Goal: Task Accomplishment & Management: Manage account settings

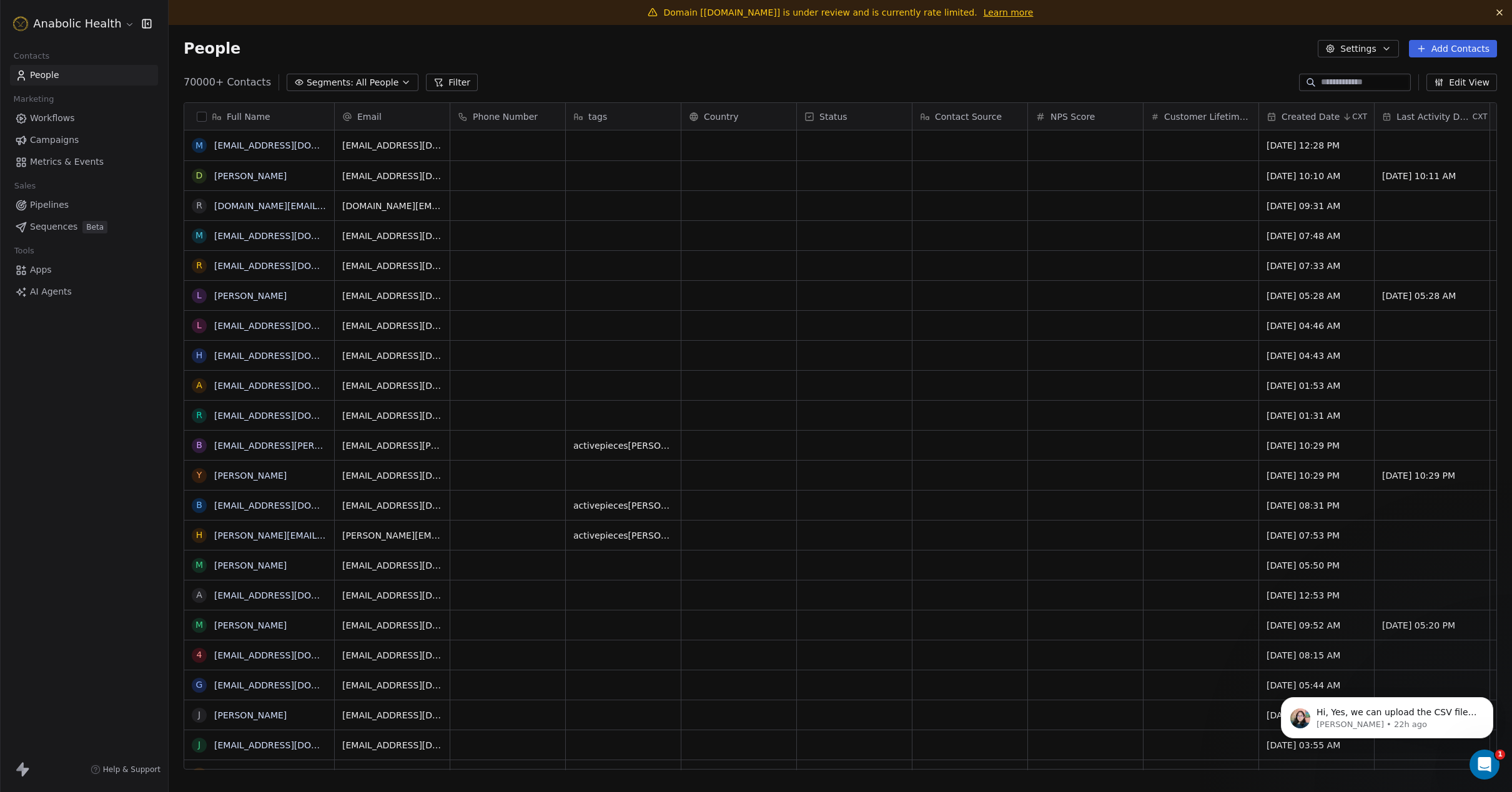
click at [112, 28] on html "Anabolic Health Contacts People Marketing Workflows Campaigns Metrics & Events …" at bounding box center [756, 396] width 1512 height 792
click at [104, 76] on link "Workspace Settings" at bounding box center [96, 72] width 152 height 20
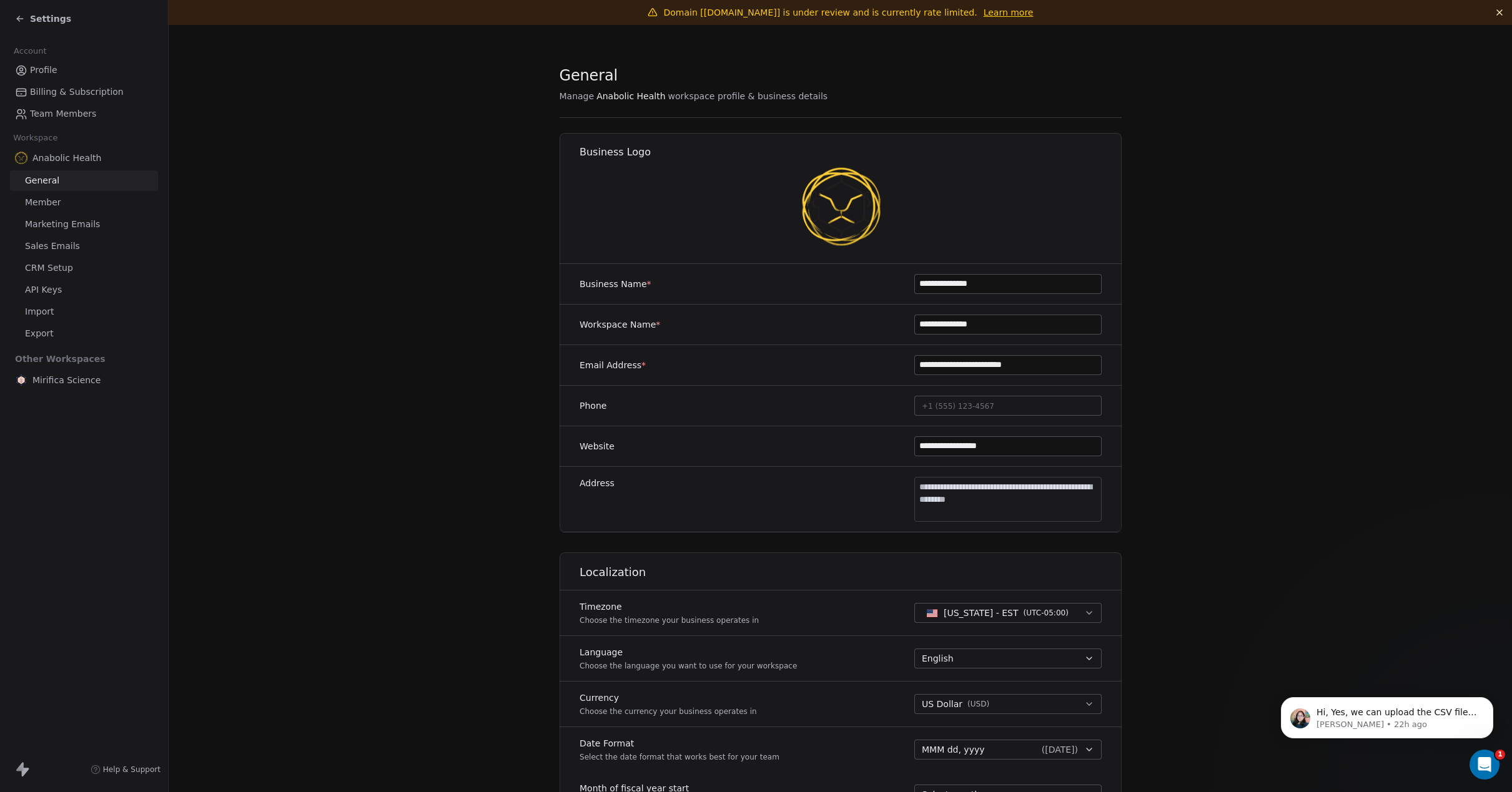
click at [95, 228] on span "Marketing Emails" at bounding box center [62, 224] width 75 height 14
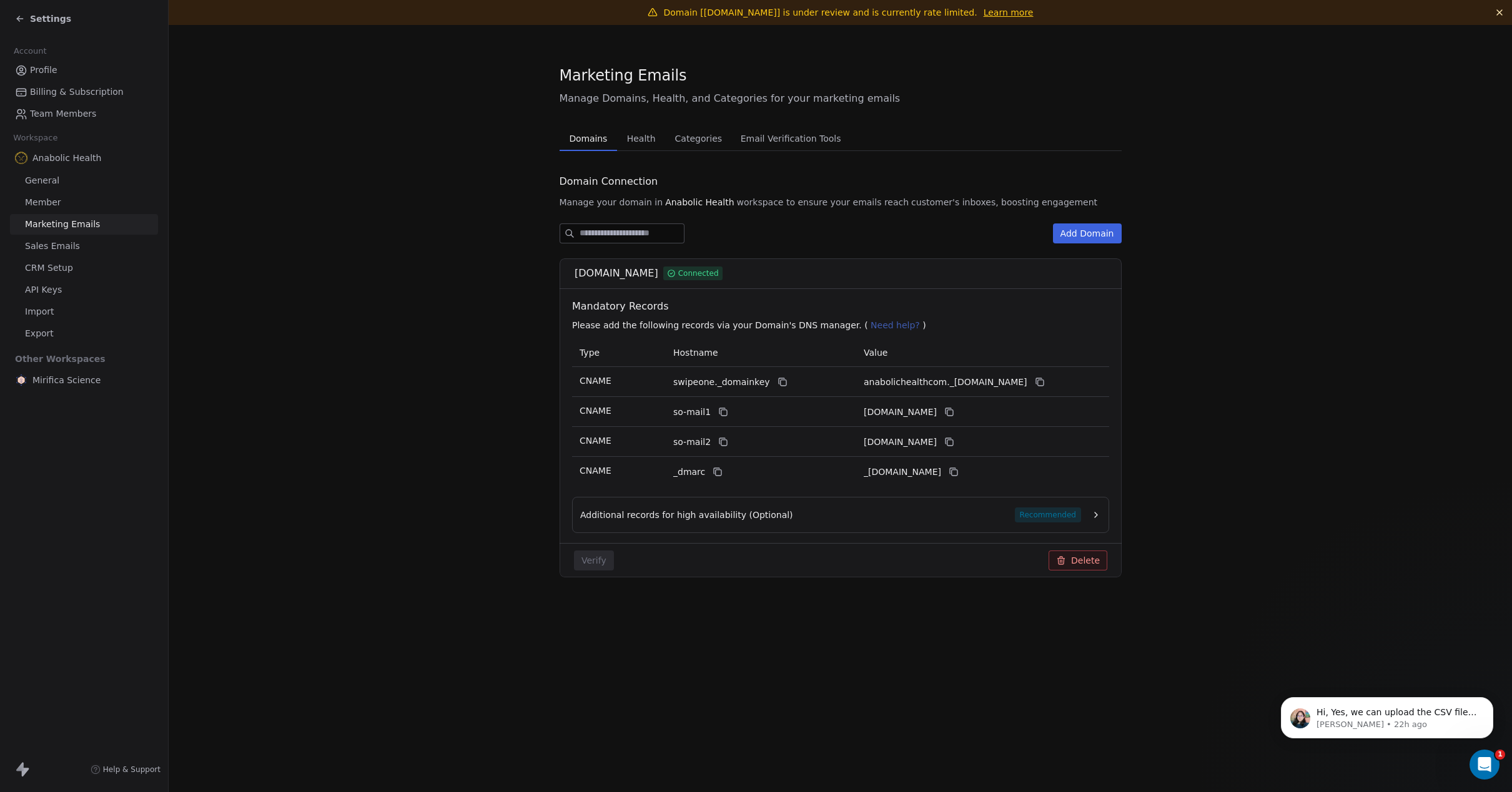
click at [646, 139] on span "Health" at bounding box center [641, 139] width 39 height 17
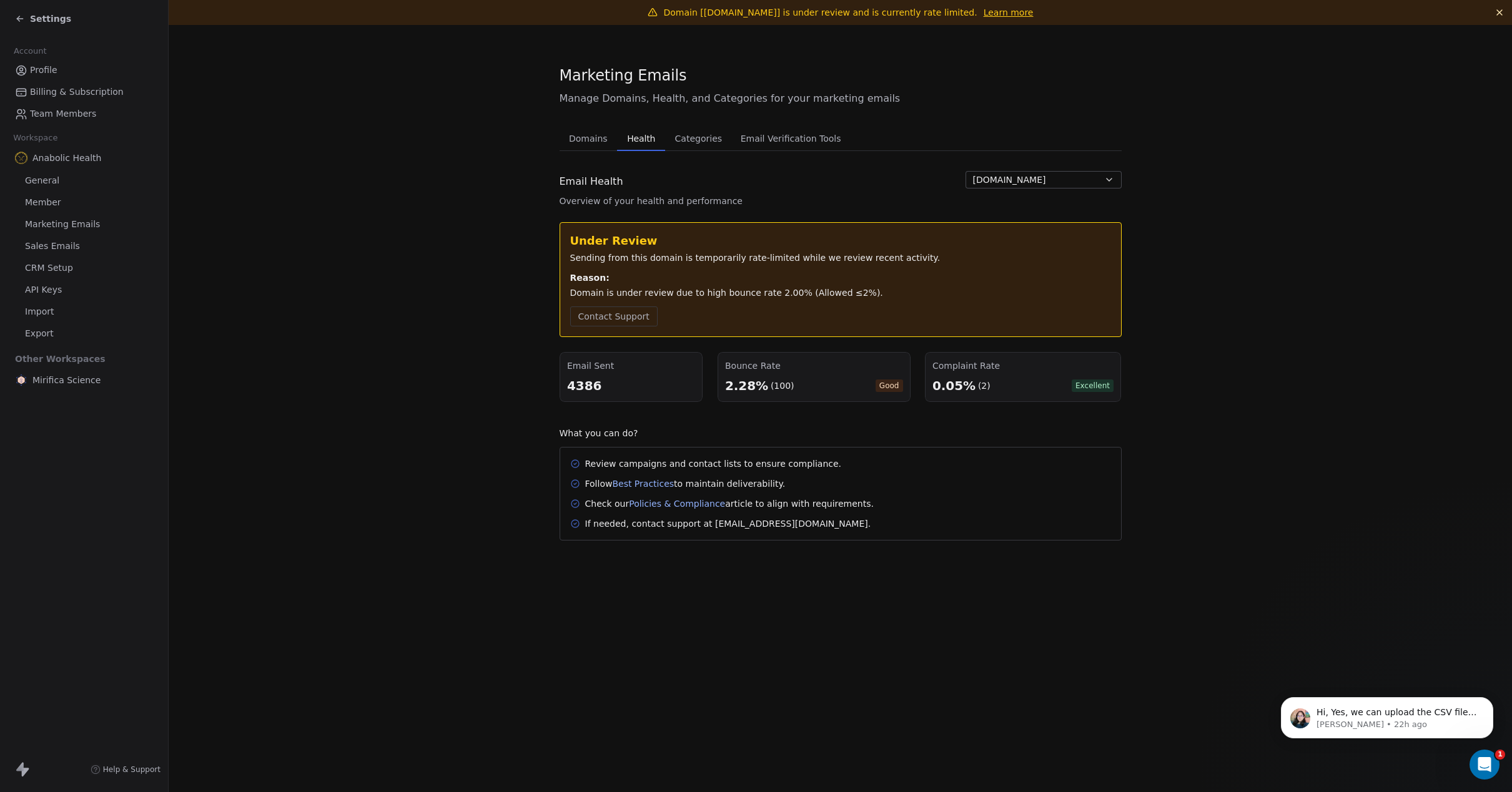
drag, startPoint x: 39, startPoint y: 10, endPoint x: 34, endPoint y: 15, distance: 7.1
click at [38, 10] on div "Settings" at bounding box center [84, 18] width 168 height 38
click at [34, 15] on span "Settings" at bounding box center [50, 18] width 41 height 13
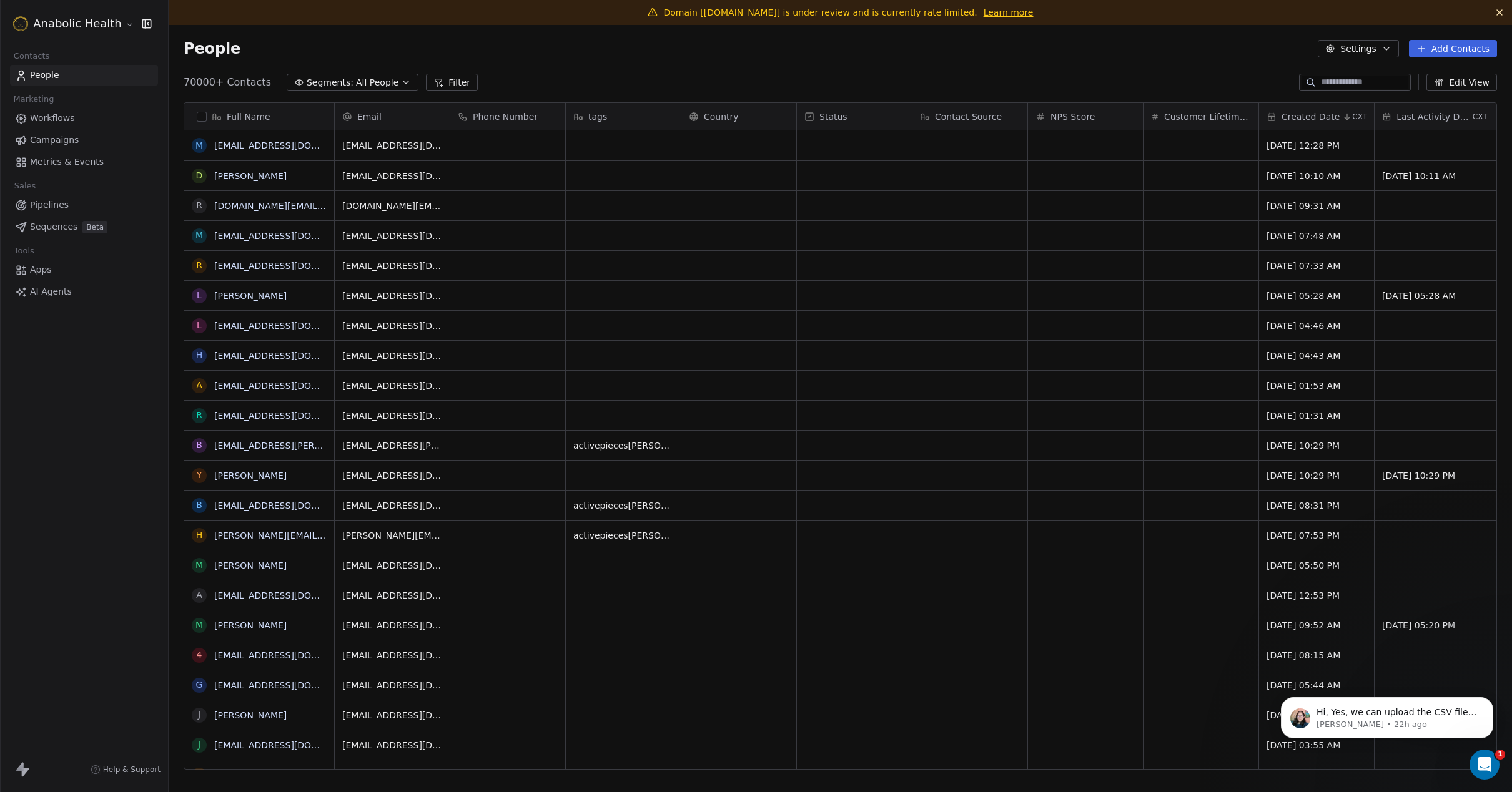
scroll to position [697, 1343]
click at [368, 83] on span "All People" at bounding box center [378, 82] width 43 height 14
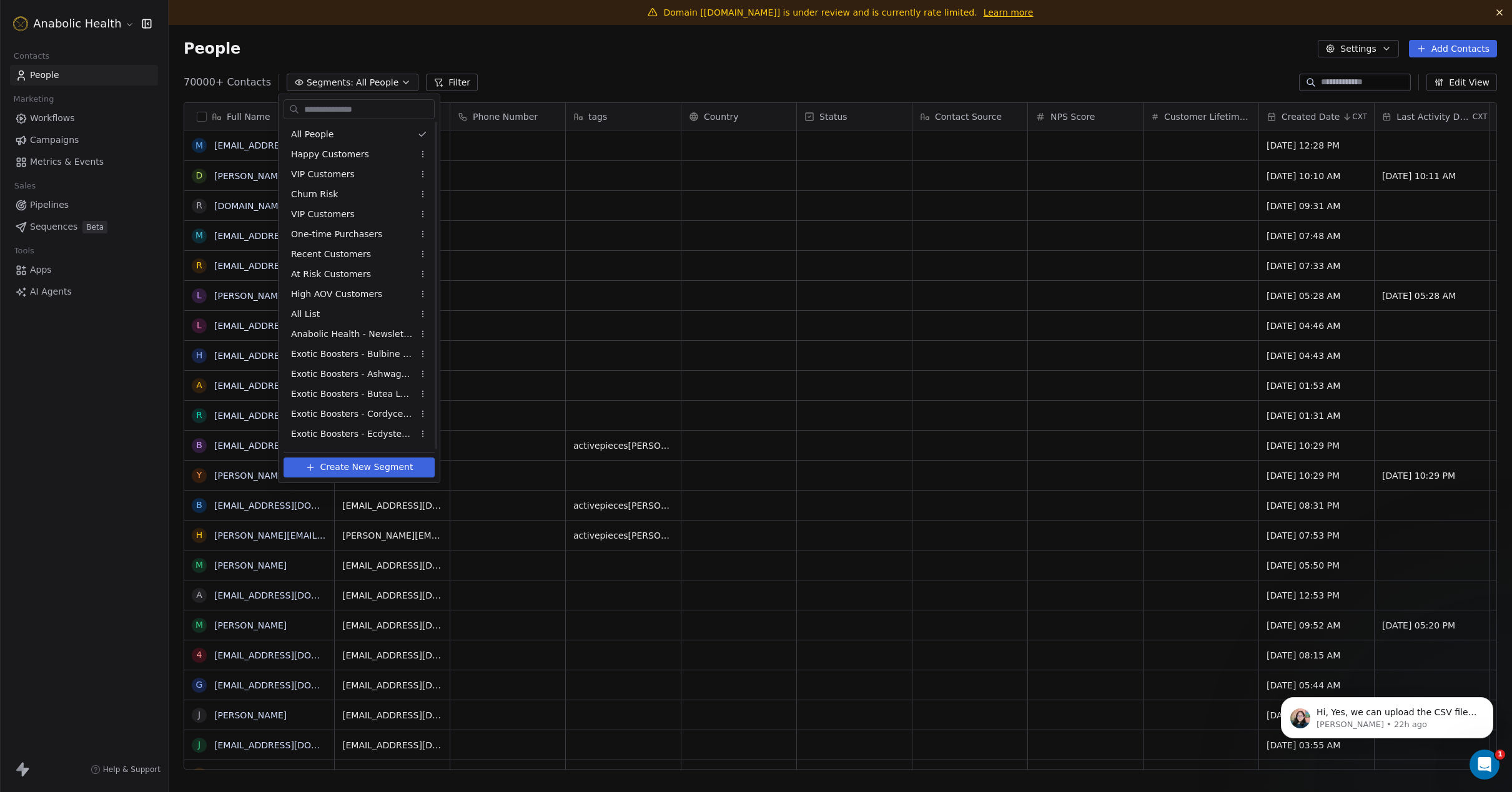
scroll to position [436, 0]
click at [376, 337] on span "Imported Shopify Reengage (6-Week 50% Re-engage Flow)" at bounding box center [353, 338] width 122 height 14
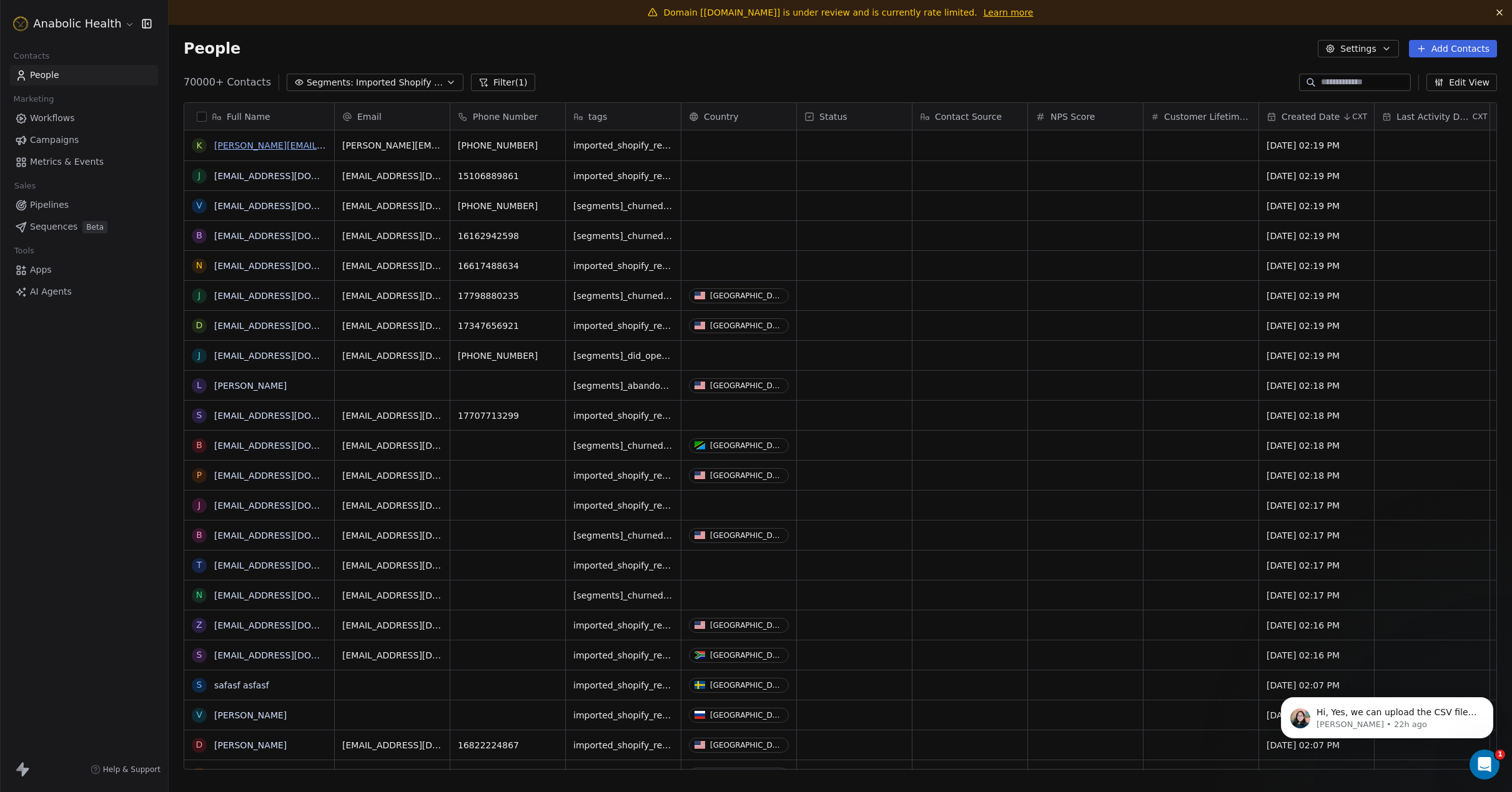
scroll to position [697, 1343]
click at [199, 115] on button "button" at bounding box center [202, 116] width 10 height 10
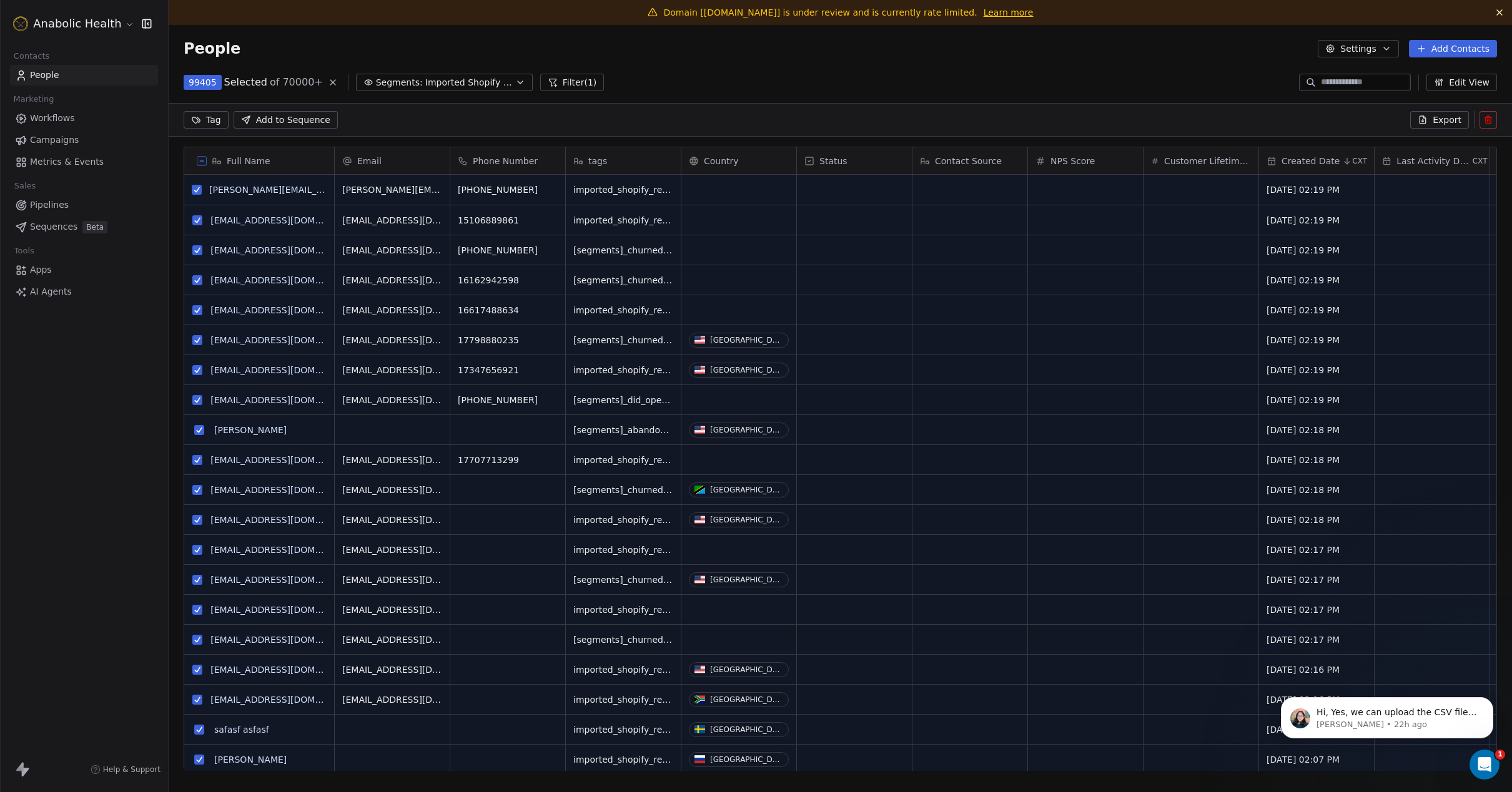
scroll to position [653, 1343]
click at [203, 159] on icon at bounding box center [201, 161] width 6 height 6
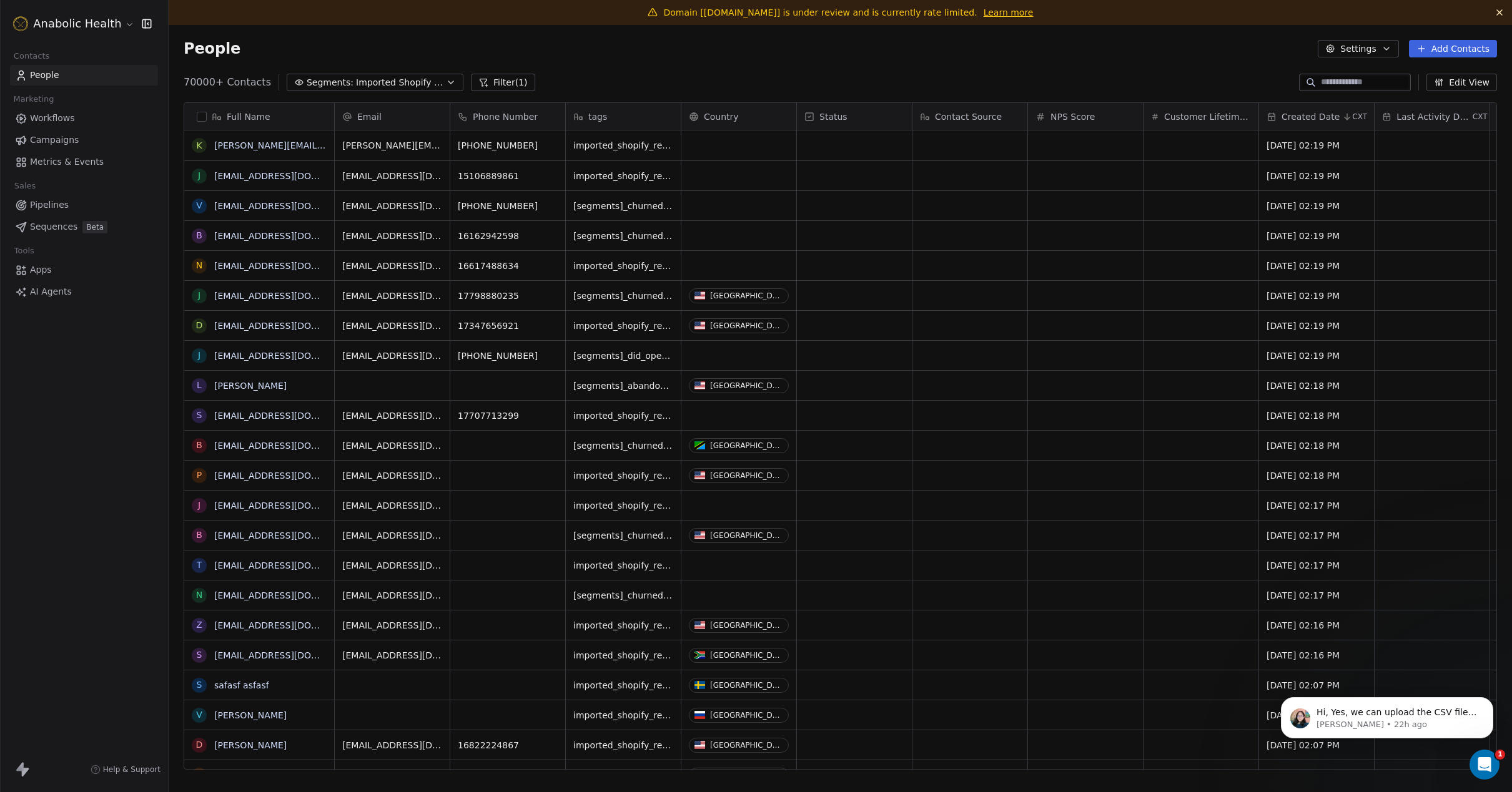
scroll to position [697, 1343]
click at [380, 83] on span "Imported Shopify Reengage (6-Week 50% Re-engage Flow)" at bounding box center [400, 82] width 87 height 14
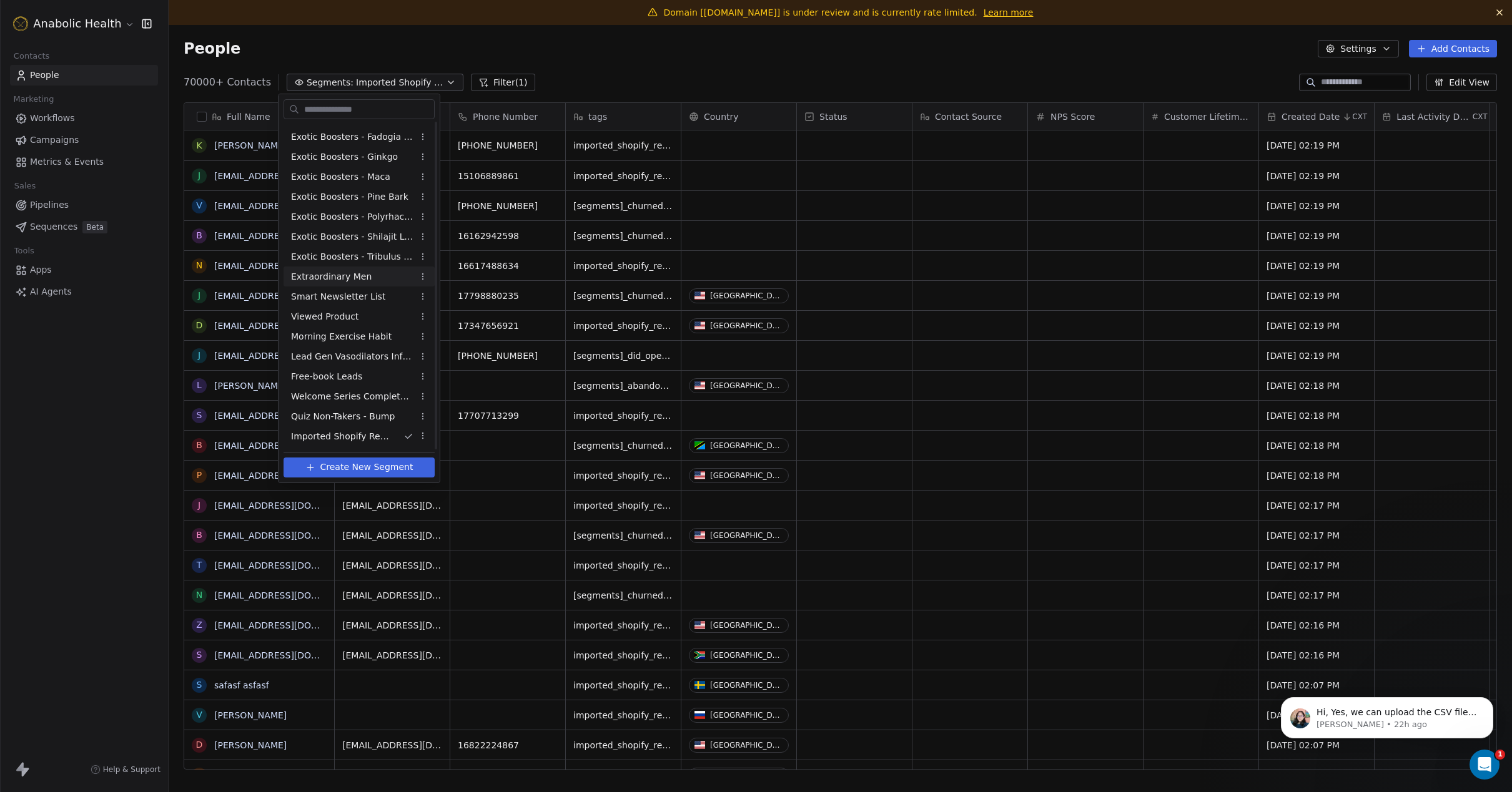
scroll to position [436, 0]
click at [386, 375] on span "Imported Klaviyo Reengage (6-Week 50% Re-engage Flow)" at bounding box center [353, 378] width 122 height 14
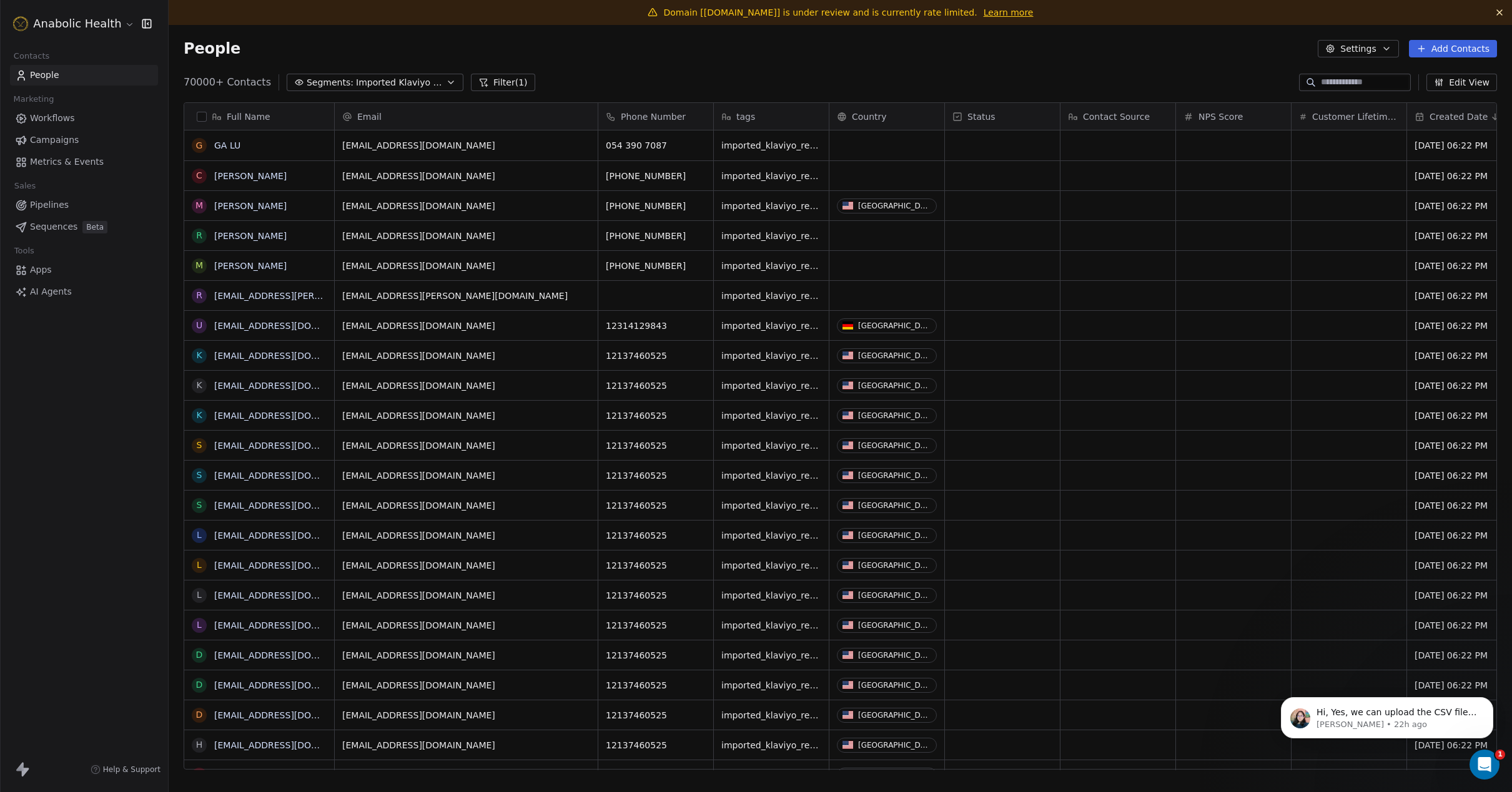
scroll to position [697, 1343]
click at [201, 117] on button "button" at bounding box center [202, 116] width 10 height 10
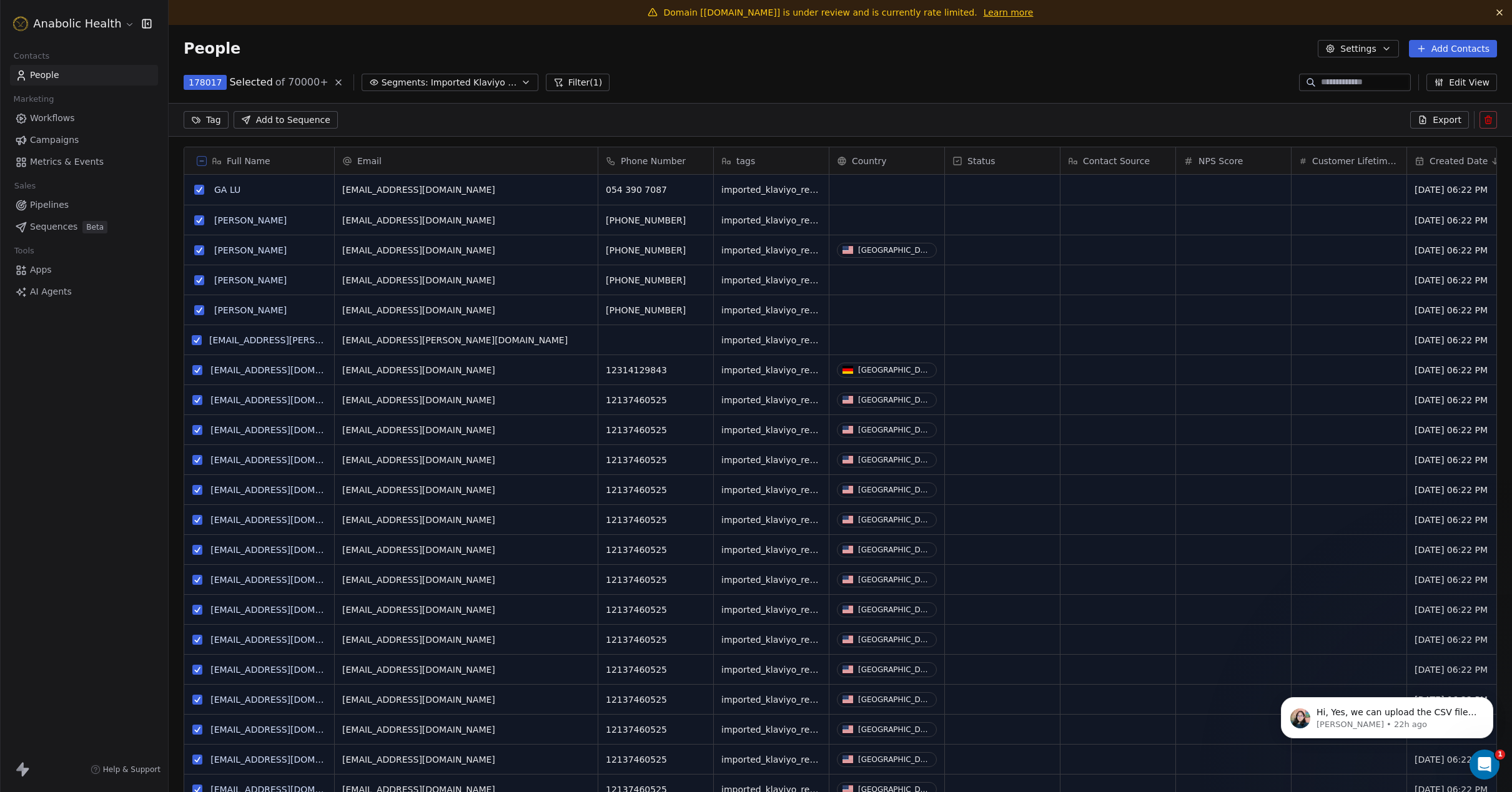
scroll to position [653, 1343]
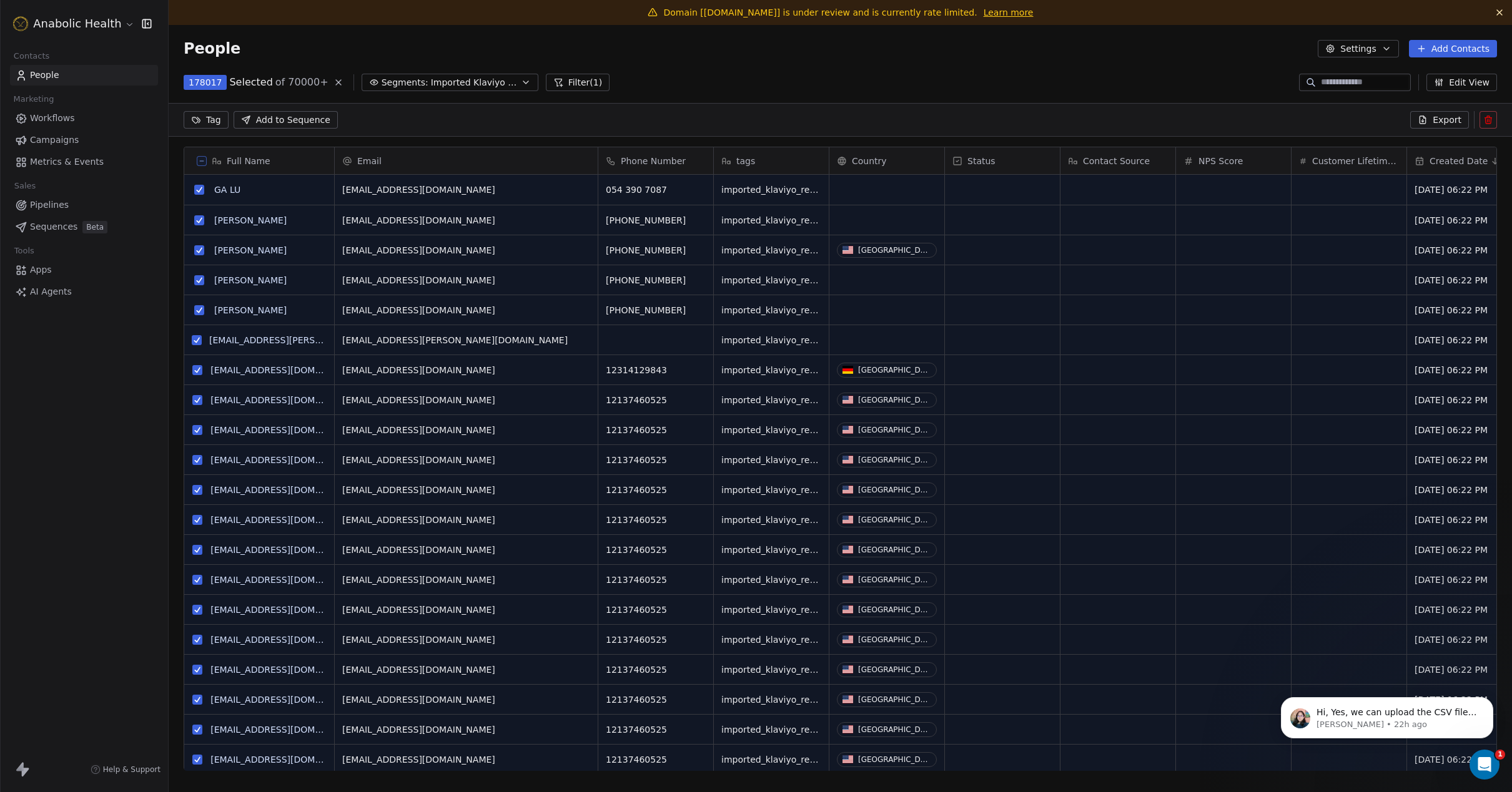
click at [204, 160] on icon at bounding box center [201, 161] width 6 height 6
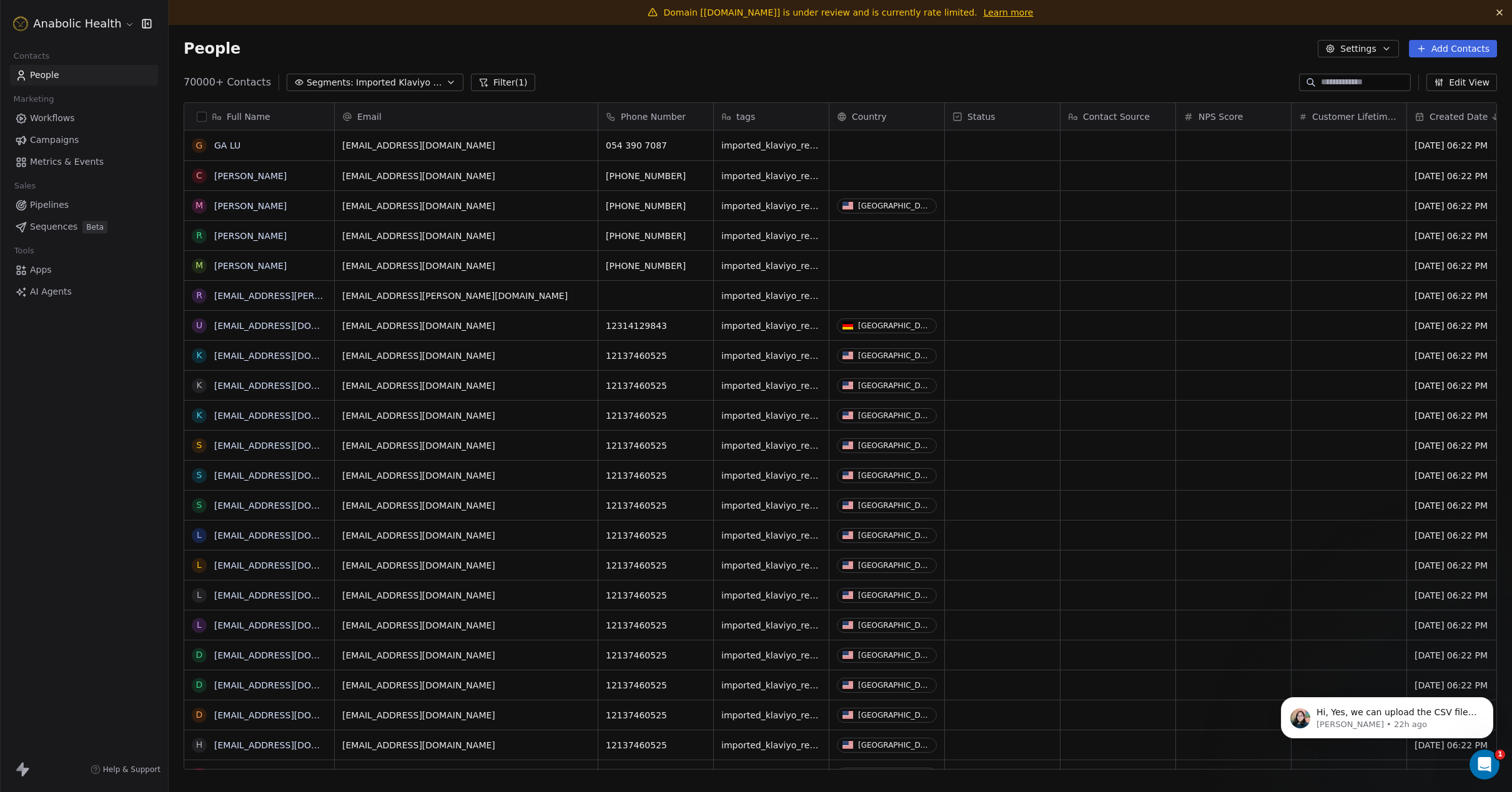
scroll to position [697, 1343]
click at [202, 116] on button "button" at bounding box center [202, 116] width 10 height 10
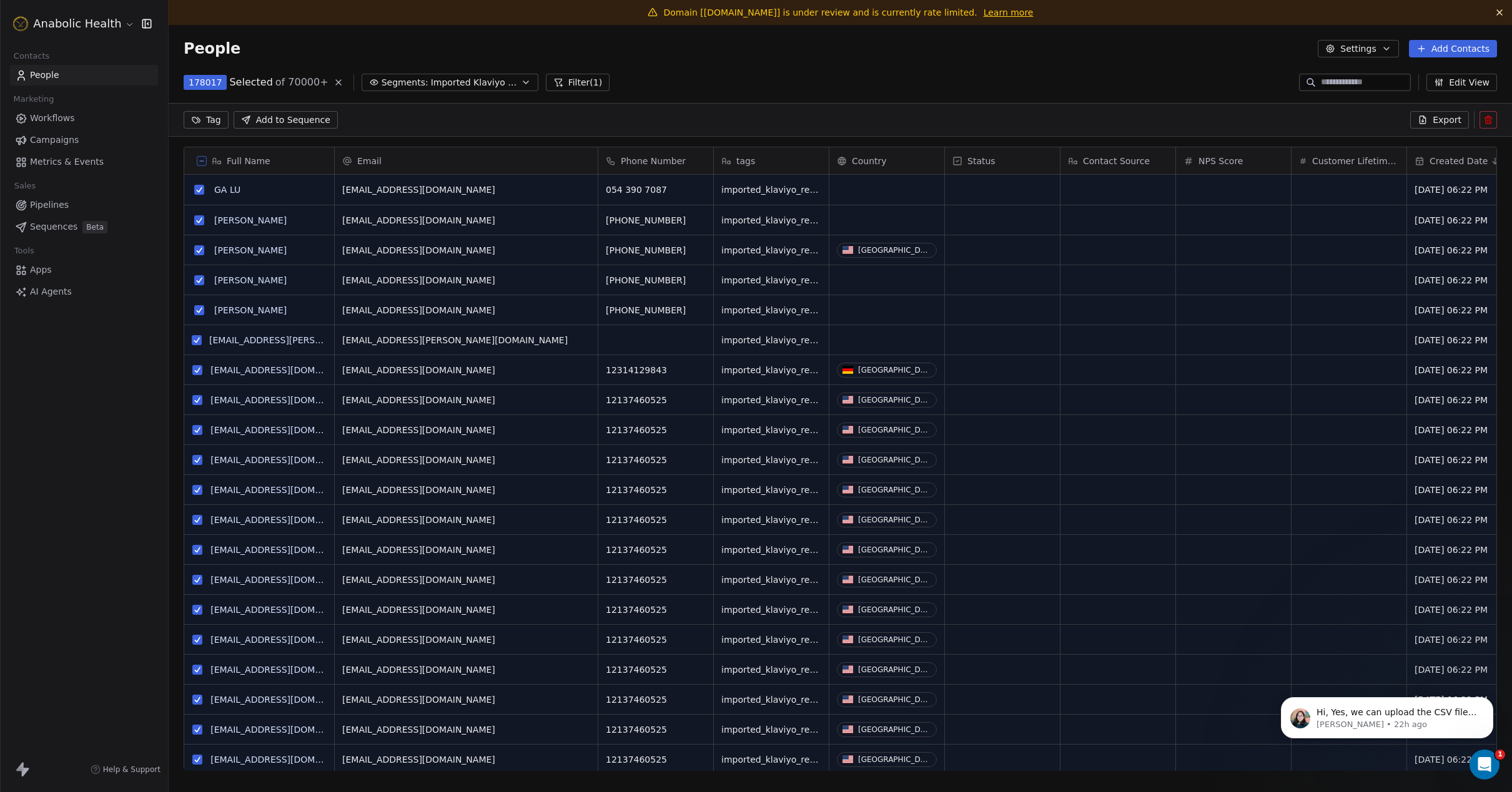
scroll to position [653, 1343]
click at [215, 121] on html "Anabolic Health Contacts People Marketing Workflows Campaigns Metrics & Events …" at bounding box center [756, 396] width 1512 height 792
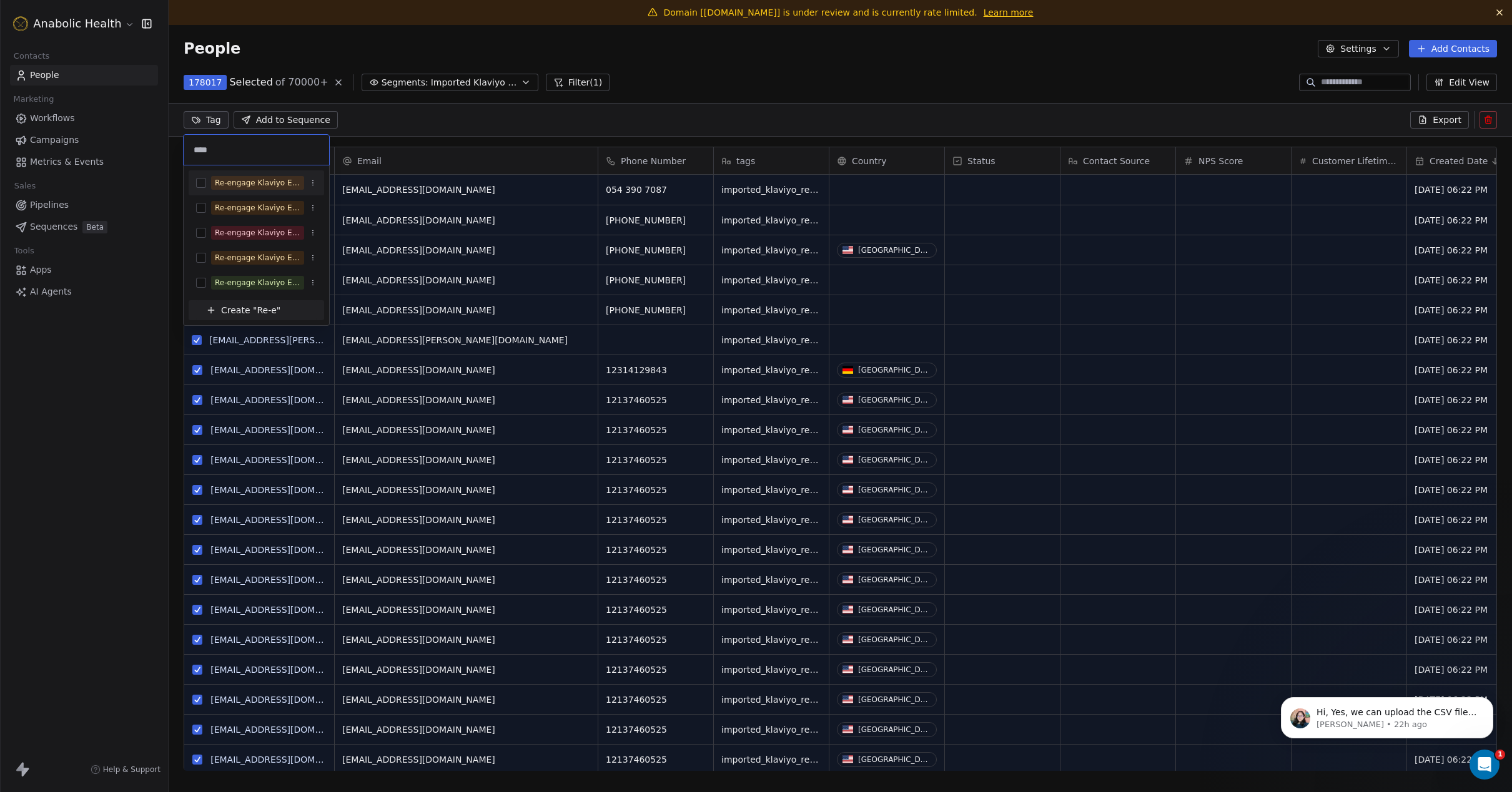
type input "****"
click at [195, 183] on div "Re-engage Klaviyo Exports" at bounding box center [256, 182] width 136 height 20
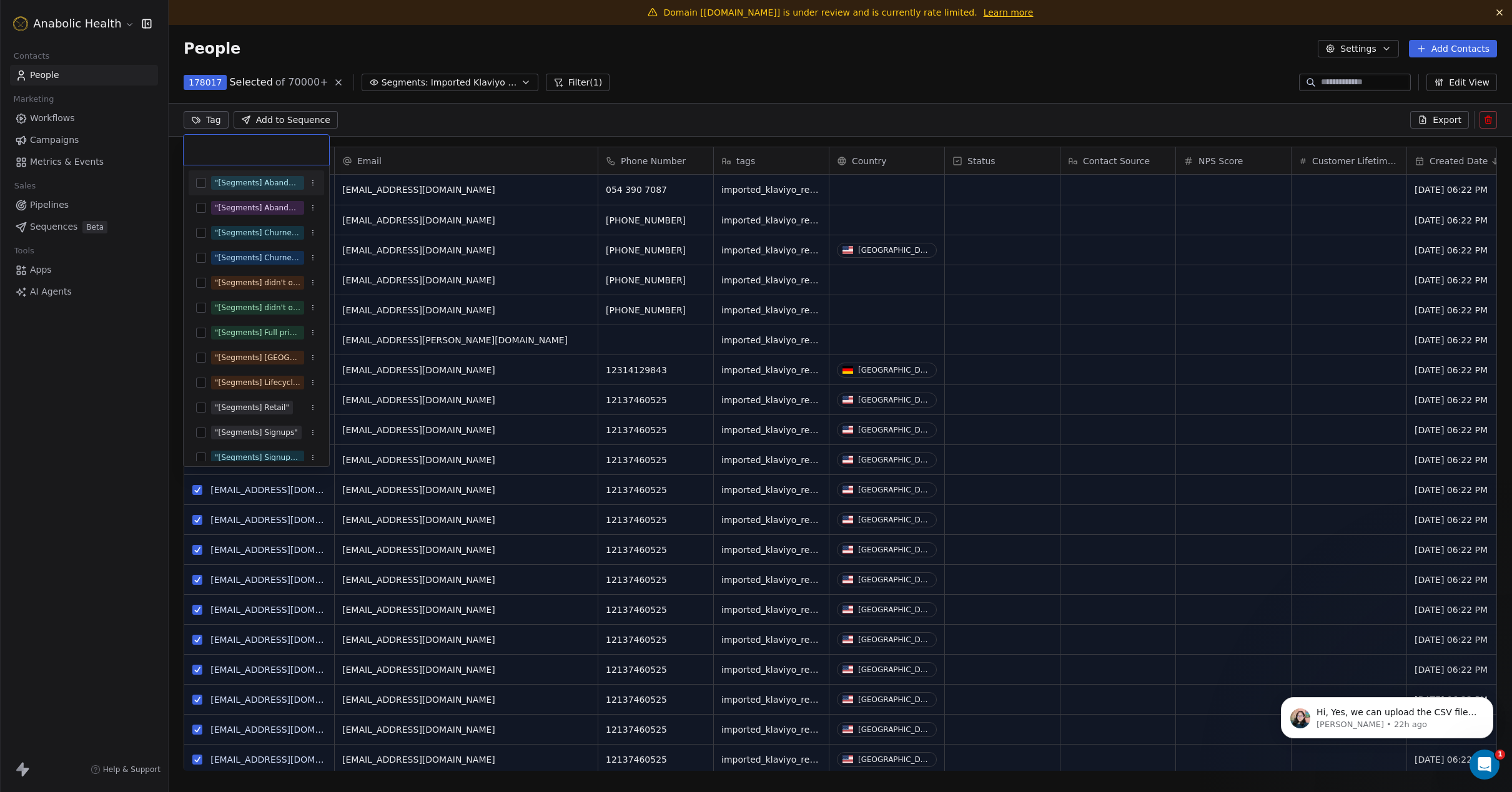
click at [255, 149] on input "text" at bounding box center [256, 149] width 130 height 14
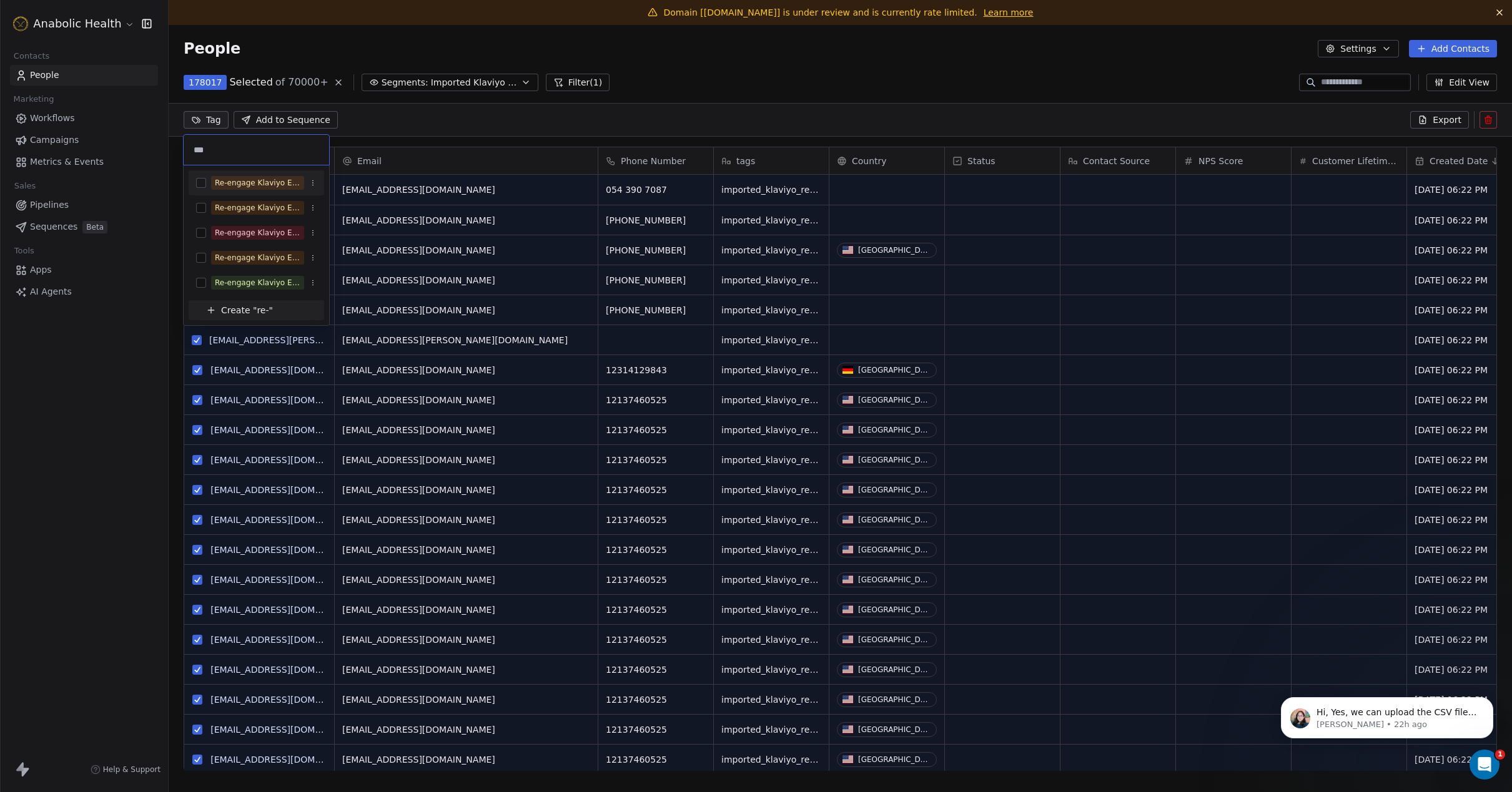
type input "***"
click at [202, 184] on button "Suggestions" at bounding box center [201, 182] width 10 height 10
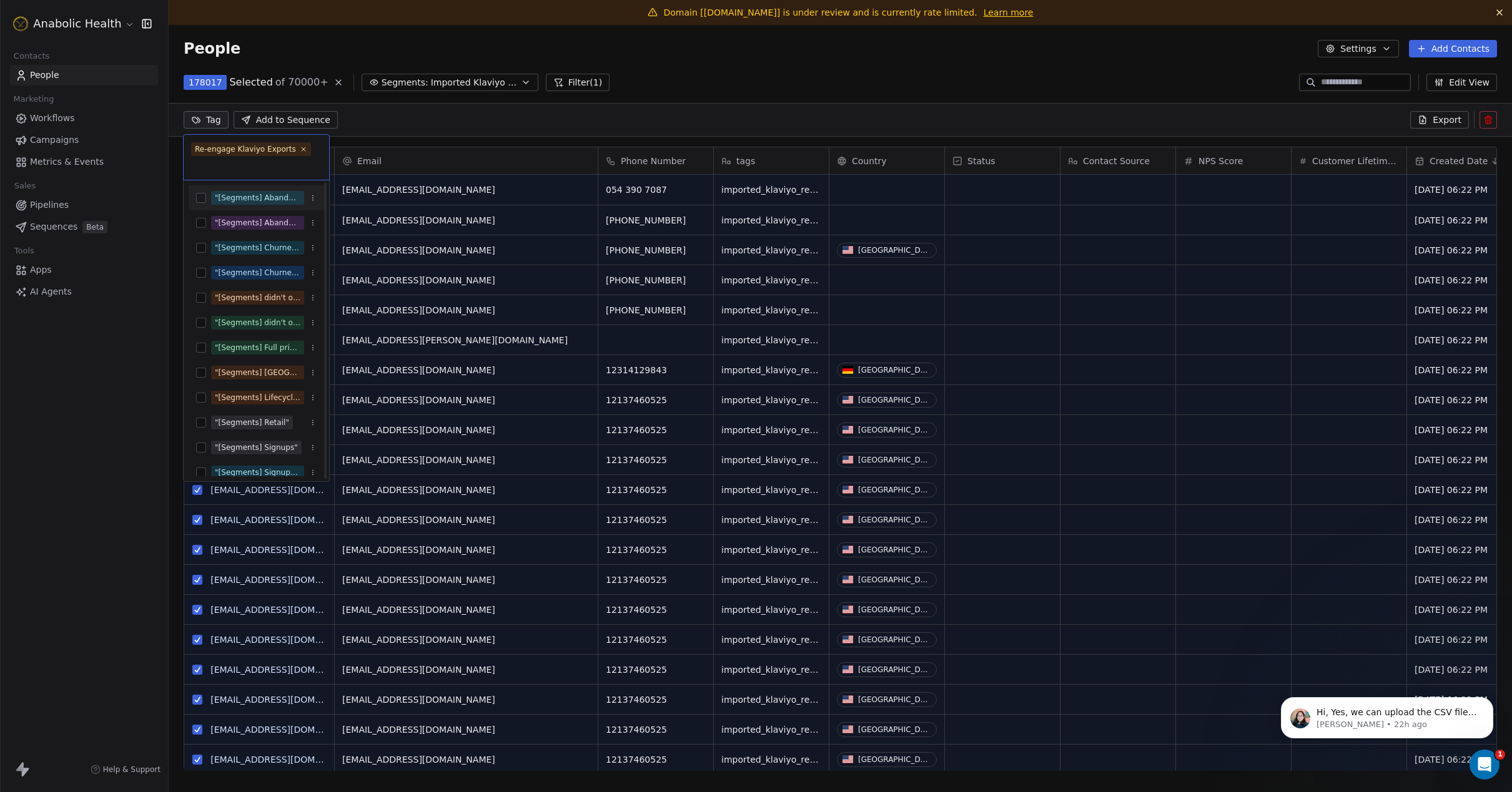
scroll to position [0, 0]
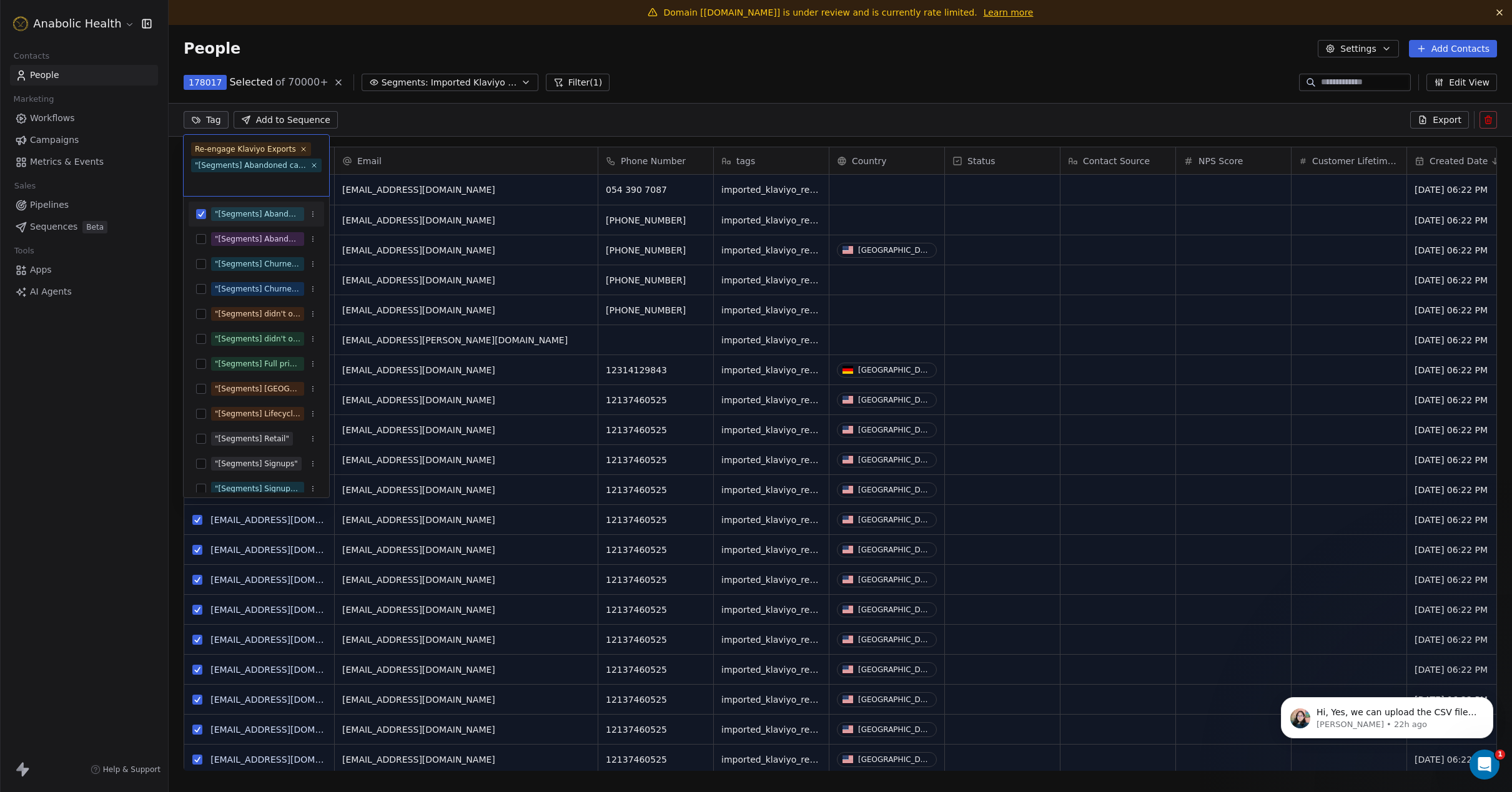
click at [311, 163] on icon at bounding box center [315, 166] width 8 height 8
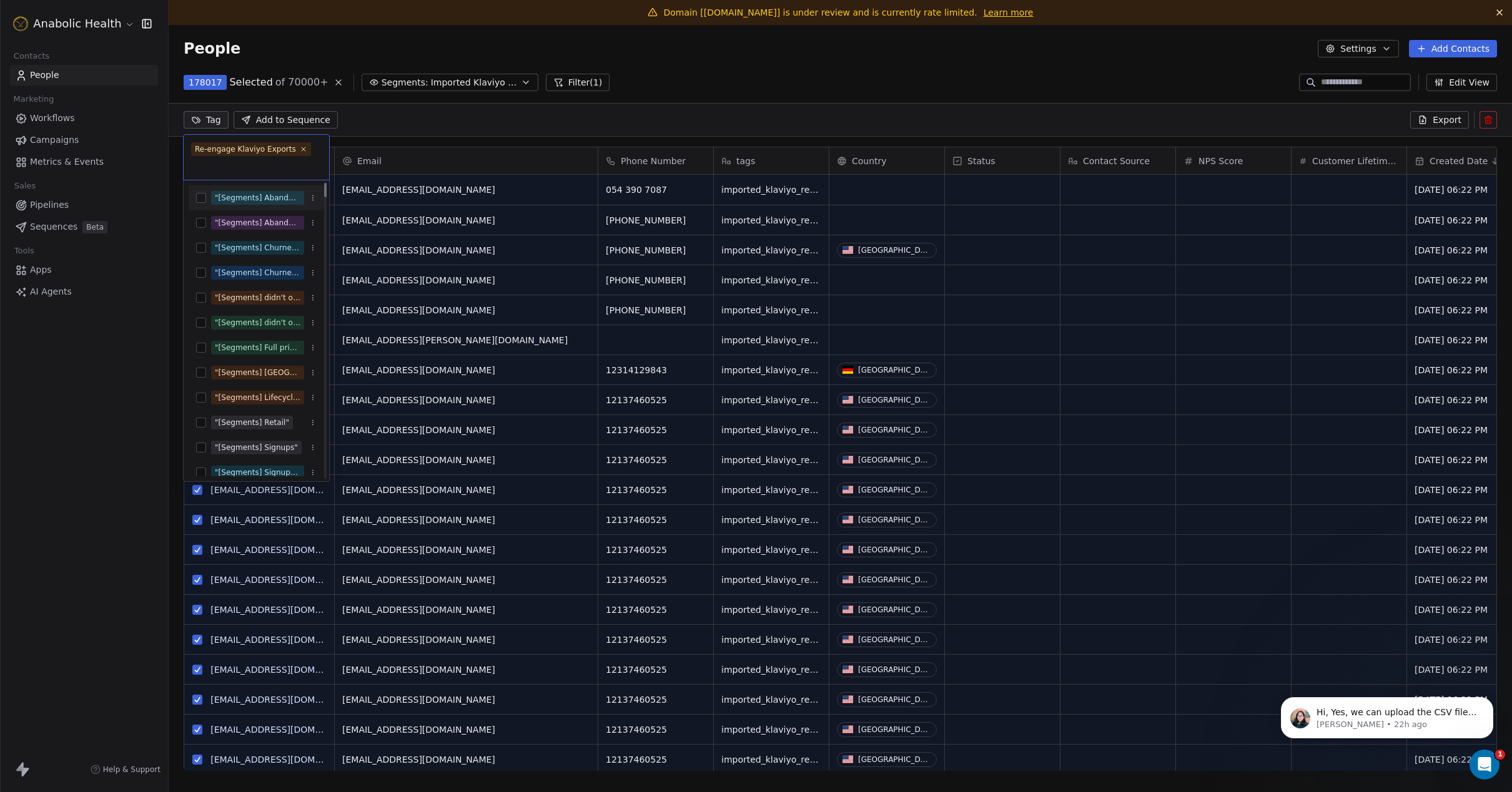
click at [437, 118] on html "Anabolic Health Contacts People Marketing Workflows Campaigns Metrics & Events …" at bounding box center [756, 396] width 1512 height 792
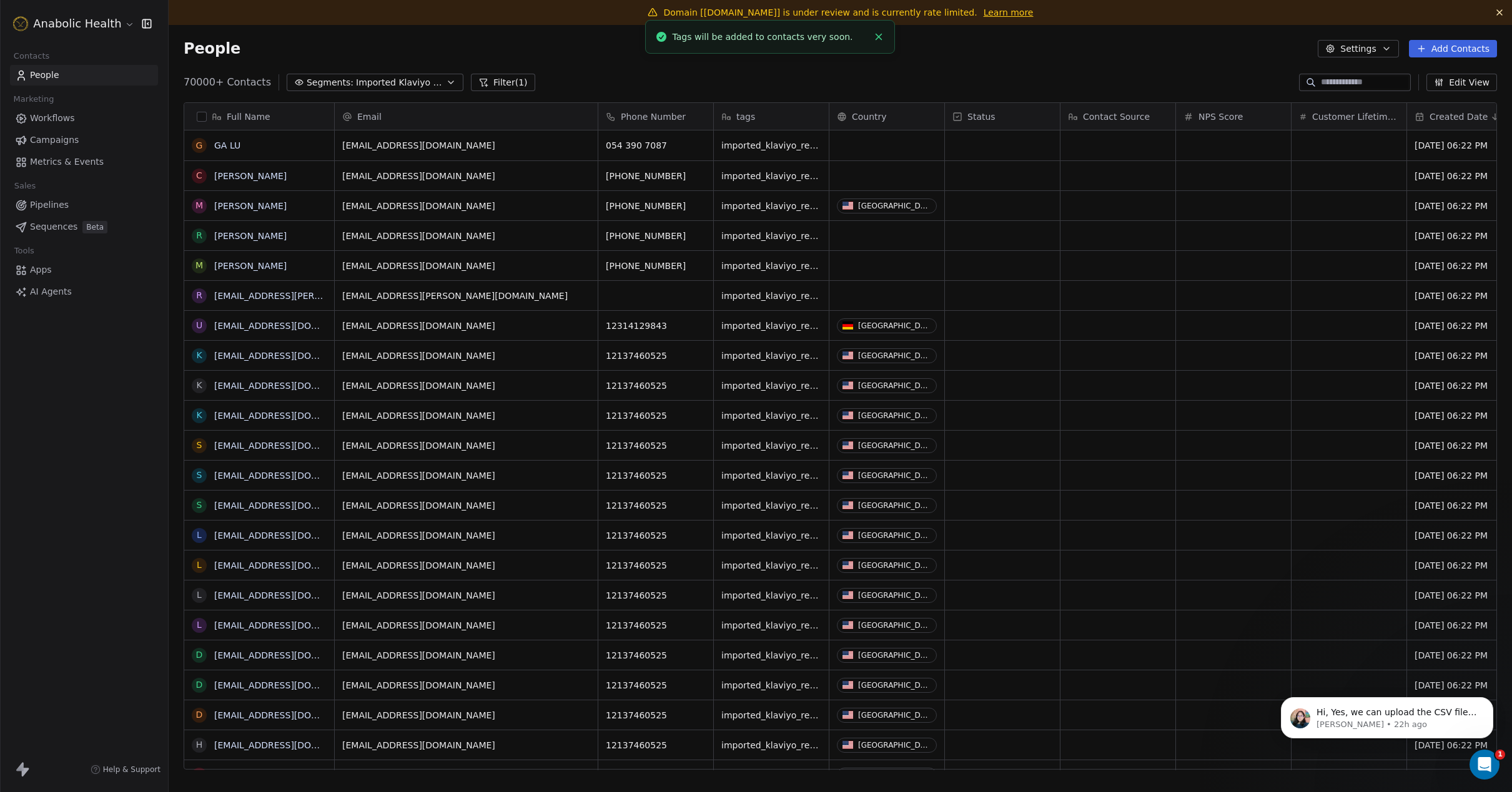
scroll to position [16, 0]
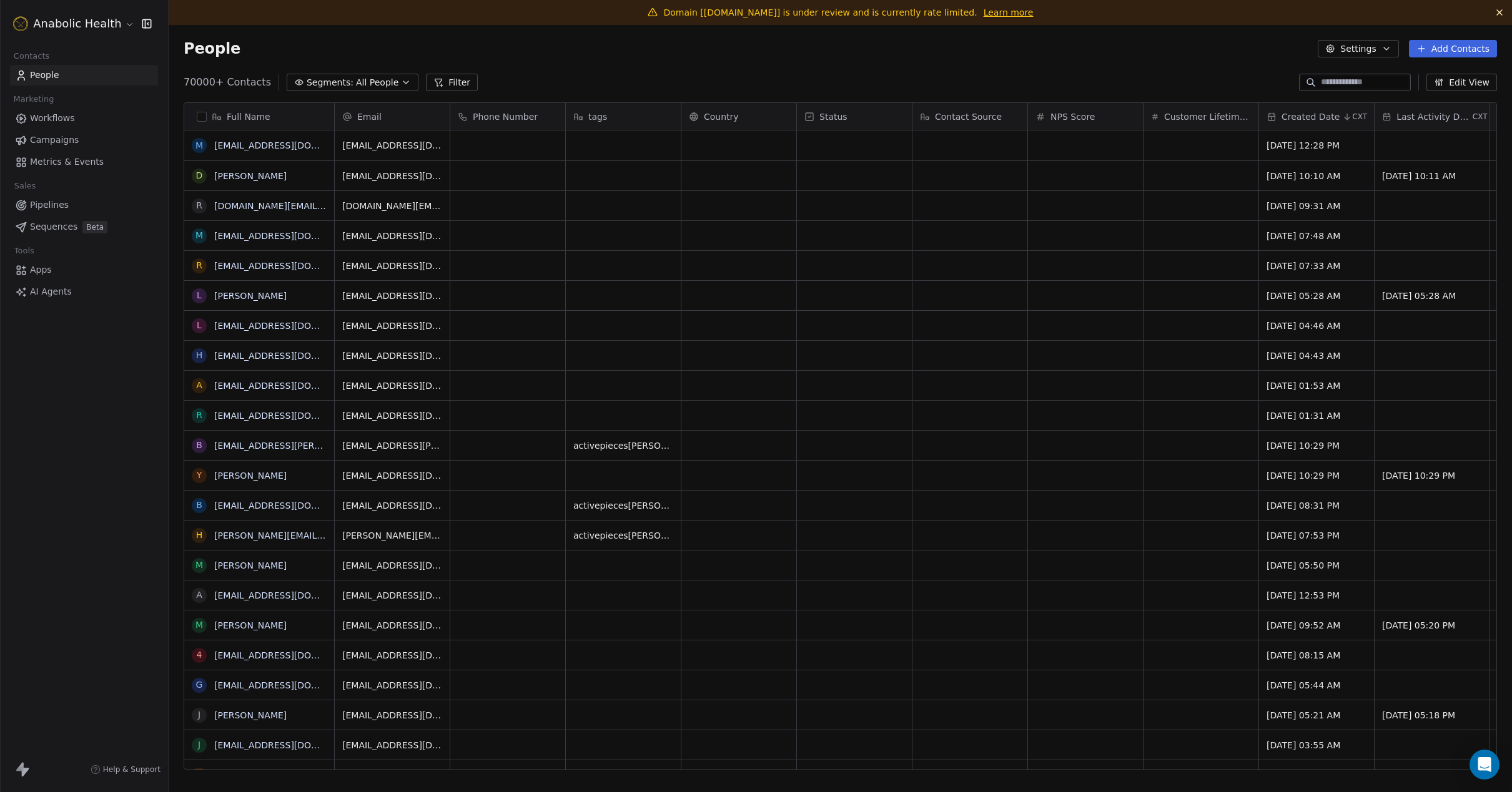
scroll to position [697, 1343]
click at [1455, 82] on button "Edit View" at bounding box center [1462, 82] width 71 height 17
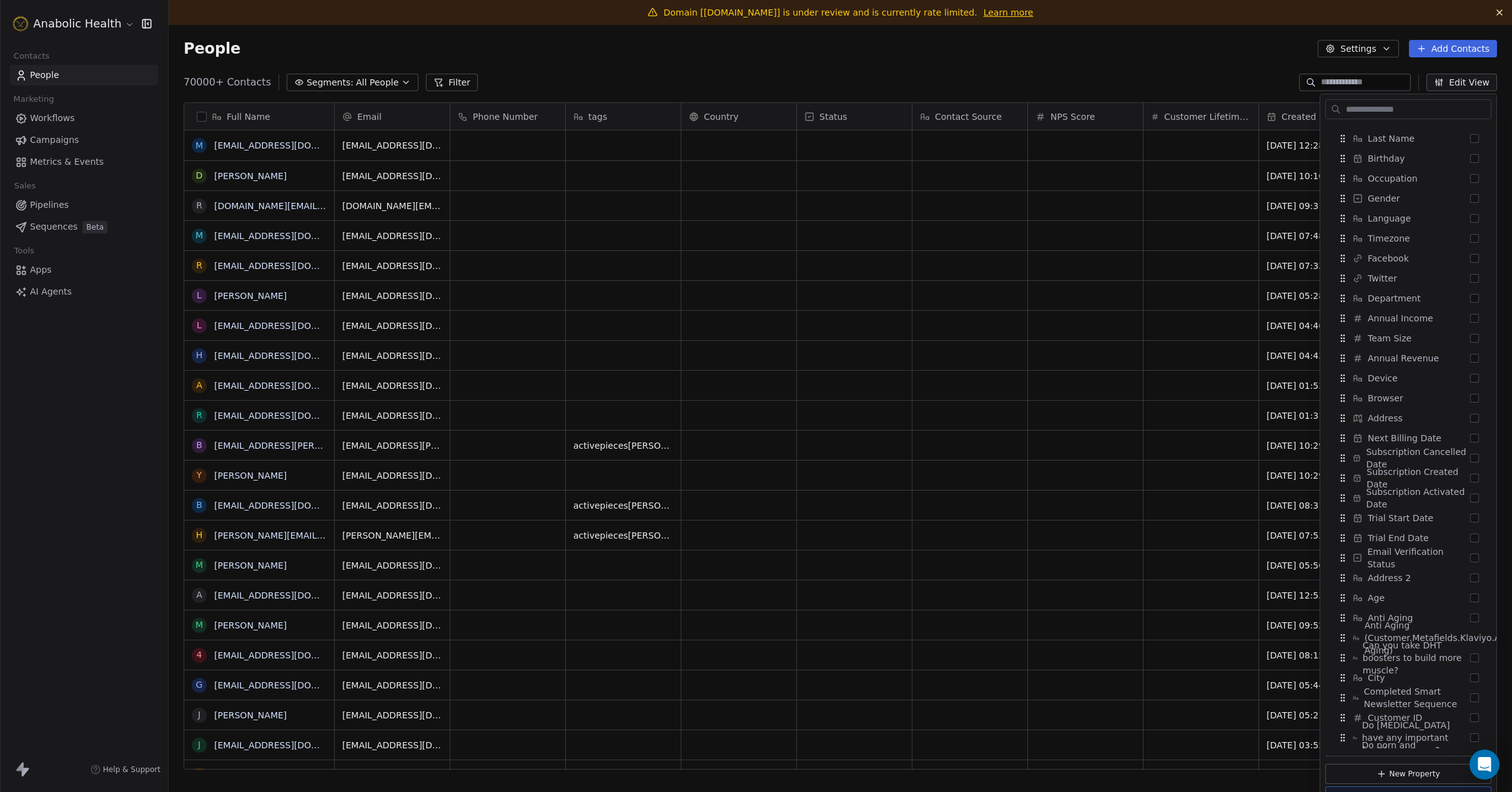
scroll to position [0, 0]
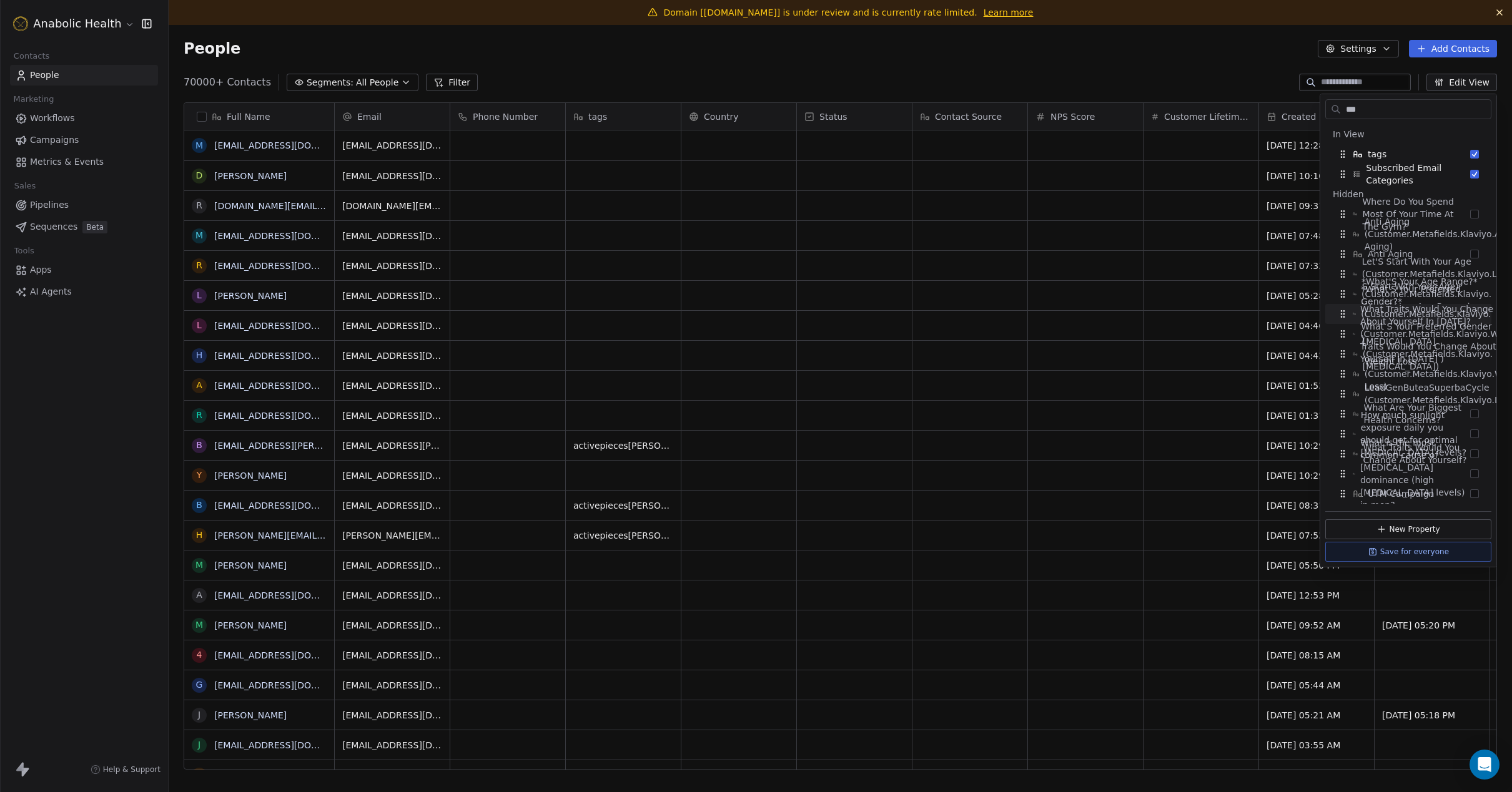
type input "***"
click at [959, 66] on div "People Settings Add Contacts" at bounding box center [840, 49] width 1343 height 48
